Goal: Task Accomplishment & Management: Manage account settings

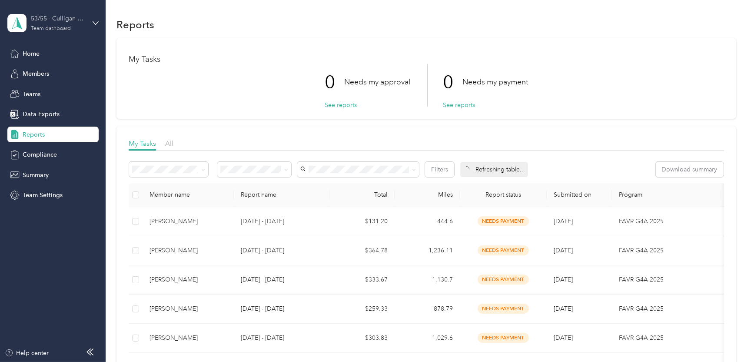
click at [41, 24] on div "53/55 - Culligan of [GEOGRAPHIC_DATA]/Escondido Sales Manager (Resi) Team dashb…" at bounding box center [58, 22] width 54 height 17
click at [41, 90] on div "Personal dashboard" at bounding box center [42, 87] width 55 height 9
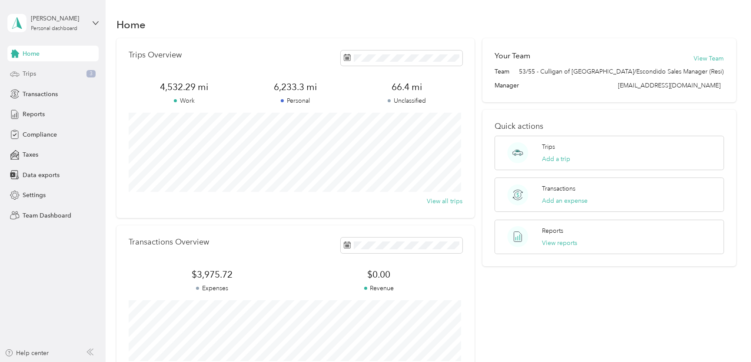
click at [37, 74] on div "Trips 3" at bounding box center [52, 74] width 91 height 16
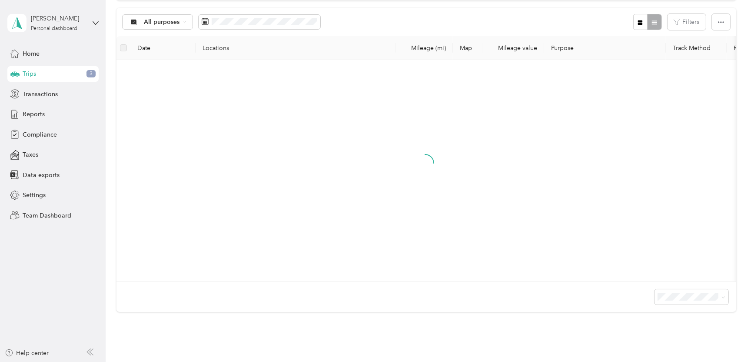
scroll to position [87, 0]
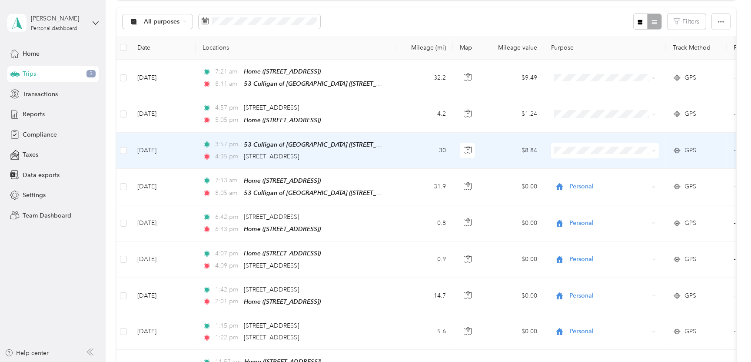
click at [575, 178] on span "Personal" at bounding box center [613, 180] width 80 height 9
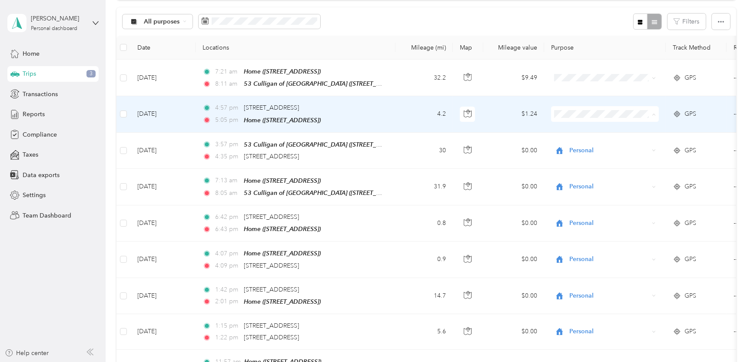
click at [571, 144] on li "Personal" at bounding box center [605, 144] width 108 height 15
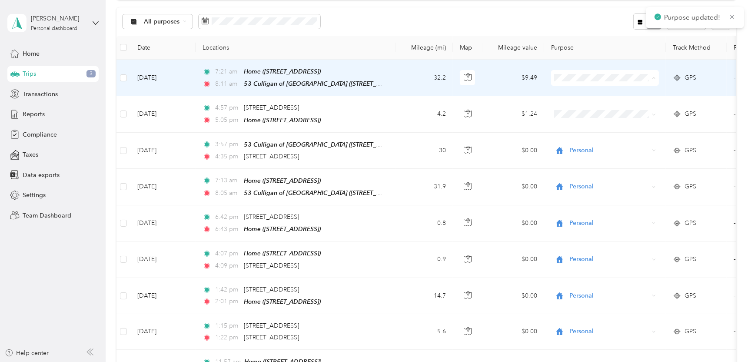
click at [573, 104] on span "Personal" at bounding box center [613, 108] width 80 height 9
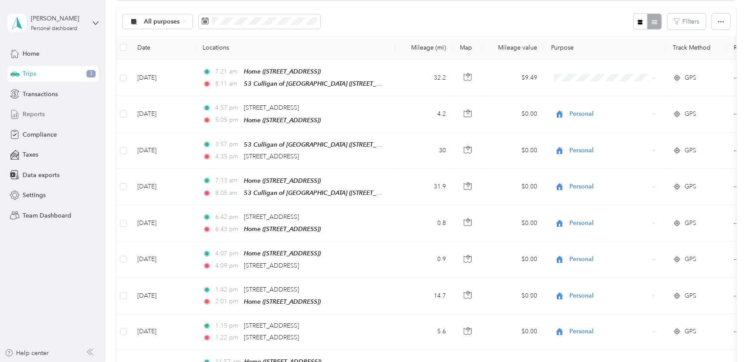
click at [32, 113] on span "Reports" at bounding box center [34, 114] width 22 height 9
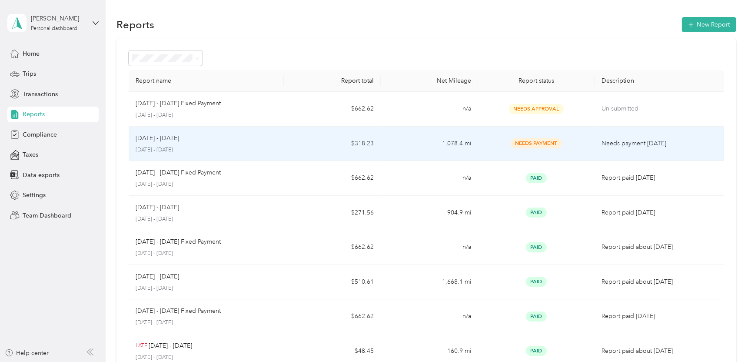
click at [157, 137] on p "[DATE] - [DATE]" at bounding box center [157, 139] width 43 height 10
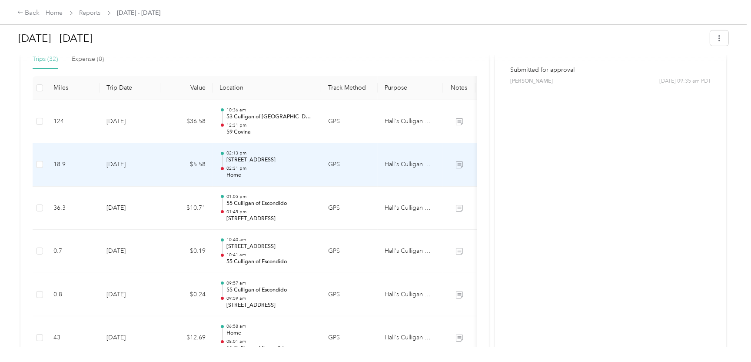
scroll to position [261, 0]
